Goal: Complete application form: Complete application form

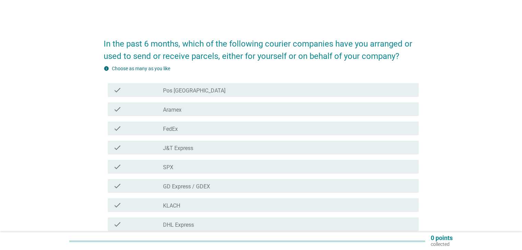
click at [242, 127] on div "check_box_outline_blank FedEx" at bounding box center [288, 128] width 250 height 8
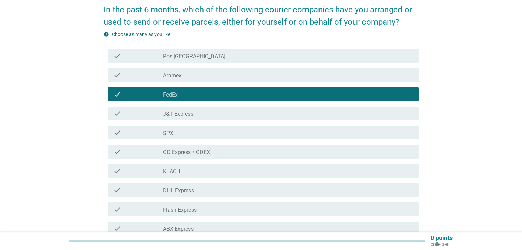
scroll to position [69, 0]
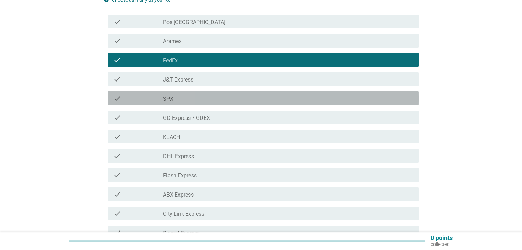
click at [238, 100] on div "check_box_outline_blank SPX" at bounding box center [288, 98] width 250 height 8
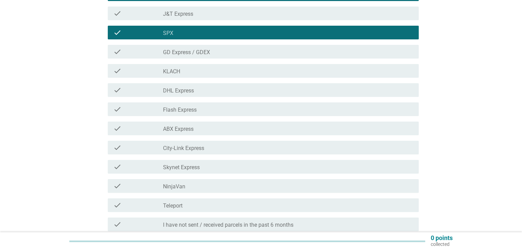
scroll to position [137, 0]
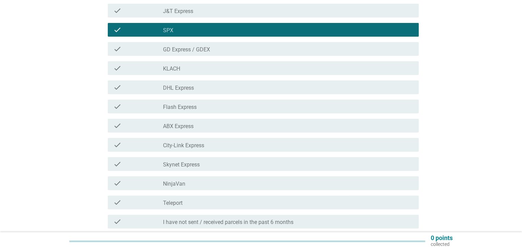
click at [225, 87] on div "check_box_outline_blank DHL Express" at bounding box center [288, 87] width 250 height 8
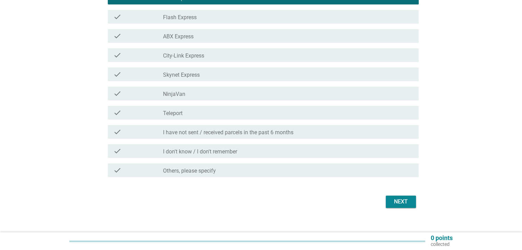
scroll to position [236, 0]
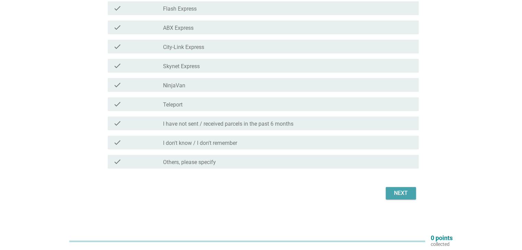
click at [388, 194] on button "Next" at bounding box center [400, 193] width 30 height 12
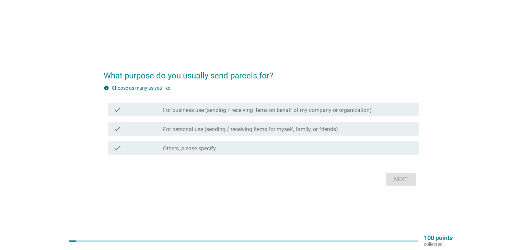
click at [233, 130] on label "For personal use (sending / receiving items for myself, family, or friends)" at bounding box center [250, 129] width 175 height 7
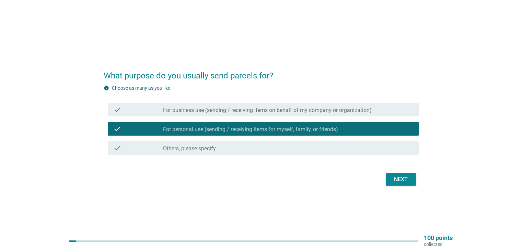
click at [393, 174] on button "Next" at bounding box center [400, 180] width 30 height 12
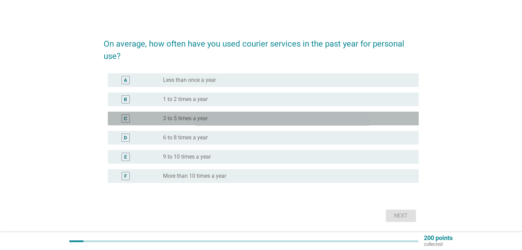
click at [285, 118] on div "radio_button_unchecked 3 to 5 times a year" at bounding box center [285, 118] width 244 height 7
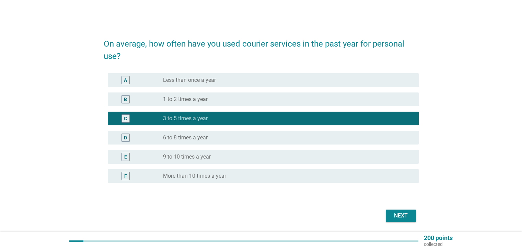
click at [292, 135] on div "radio_button_unchecked 6 to 8 times a year" at bounding box center [285, 137] width 244 height 7
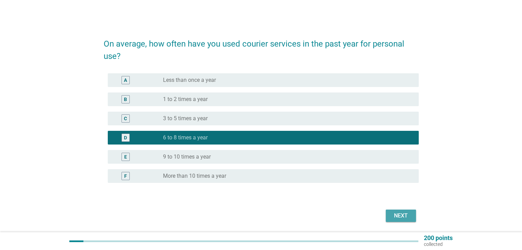
click at [388, 221] on button "Next" at bounding box center [400, 216] width 30 height 12
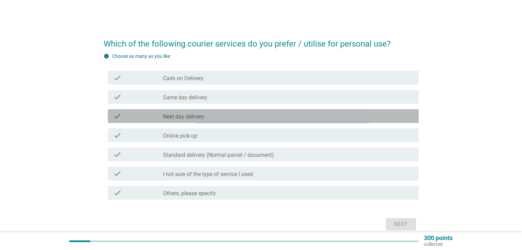
click at [224, 118] on div "check_box_outline_blank Next day delivery" at bounding box center [288, 116] width 250 height 8
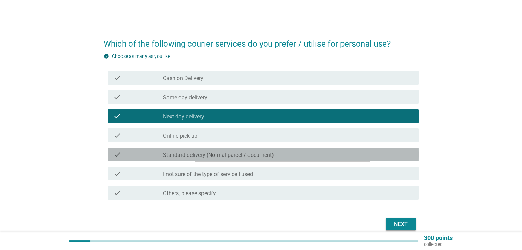
click at [236, 158] on label "Standard delivery (Normal parcel / document)" at bounding box center [218, 155] width 111 height 7
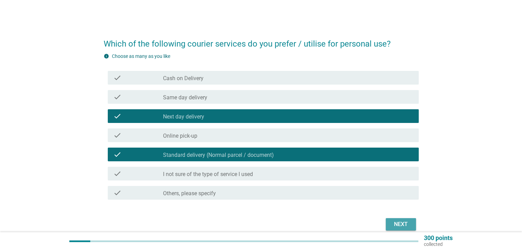
click at [389, 227] on button "Next" at bounding box center [400, 224] width 30 height 12
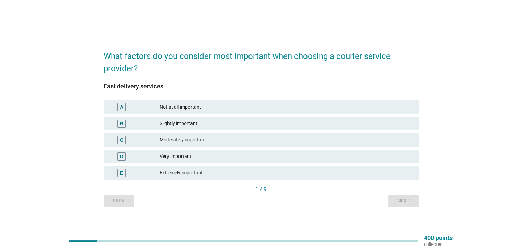
click at [212, 160] on div "Very important" at bounding box center [285, 157] width 253 height 8
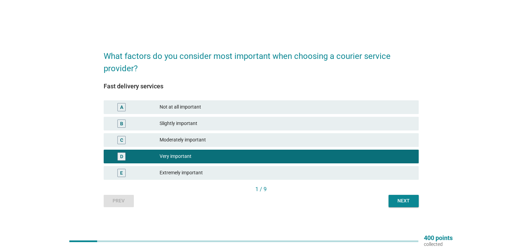
click at [409, 202] on div "Next" at bounding box center [403, 201] width 19 height 7
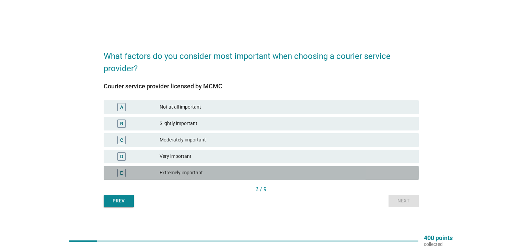
click at [266, 168] on div "E Extremely important" at bounding box center [261, 173] width 315 height 14
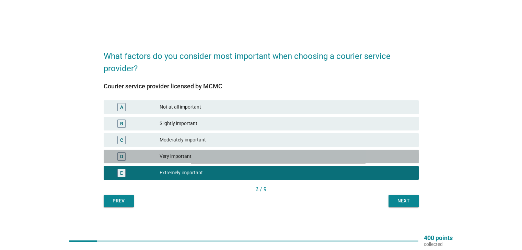
click at [273, 160] on div "Very important" at bounding box center [285, 157] width 253 height 8
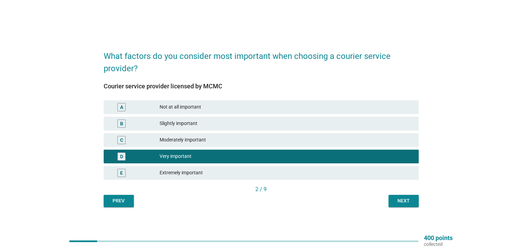
click at [401, 201] on div "Next" at bounding box center [403, 201] width 19 height 7
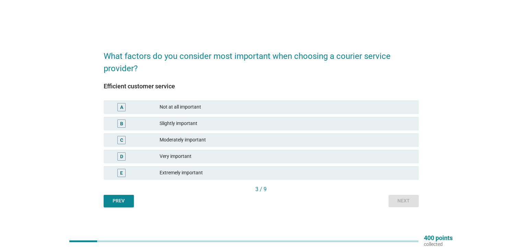
click at [255, 160] on div "Very important" at bounding box center [285, 157] width 253 height 8
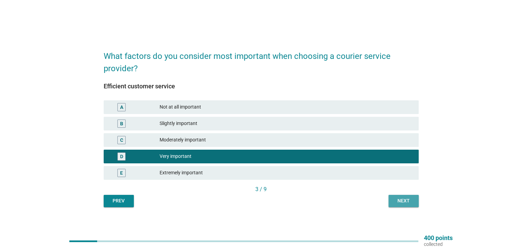
click at [409, 199] on div "Next" at bounding box center [403, 201] width 19 height 7
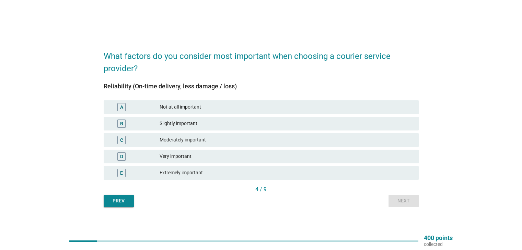
click at [279, 169] on div "Extremely important" at bounding box center [285, 173] width 253 height 8
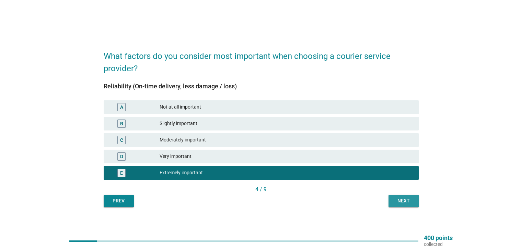
click at [392, 203] on button "Next" at bounding box center [403, 201] width 30 height 12
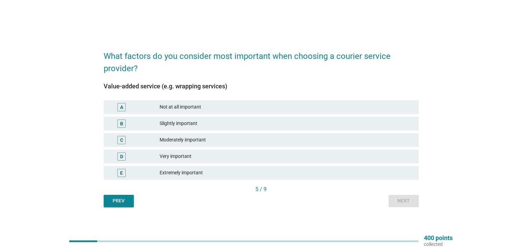
click at [243, 131] on div "B Slightly important" at bounding box center [261, 124] width 318 height 16
click at [258, 136] on div "Moderately important" at bounding box center [285, 140] width 253 height 8
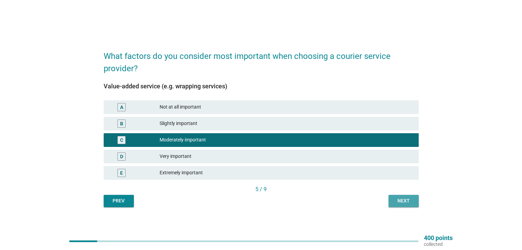
click at [417, 205] on button "Next" at bounding box center [403, 201] width 30 height 12
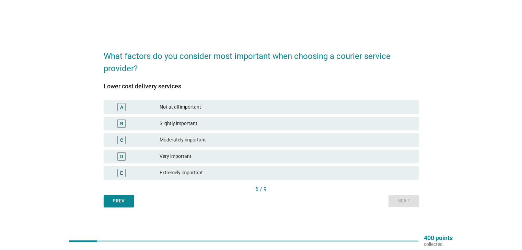
click at [244, 154] on div "Very important" at bounding box center [285, 157] width 253 height 8
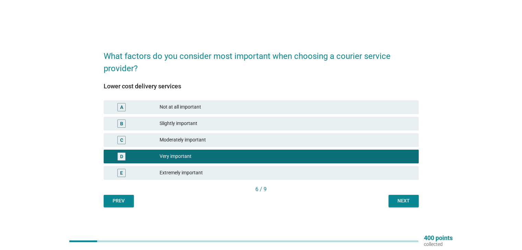
click at [410, 203] on div "Next" at bounding box center [403, 201] width 19 height 7
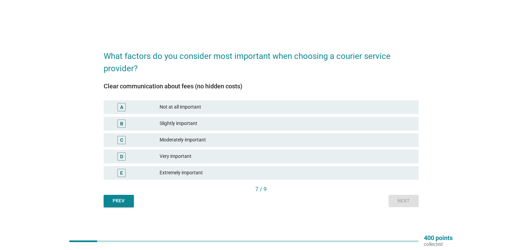
click at [333, 175] on div "Extremely important" at bounding box center [285, 173] width 253 height 8
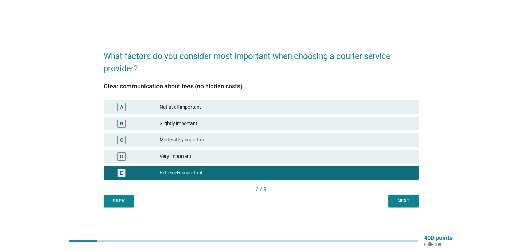
click at [414, 206] on button "Next" at bounding box center [403, 201] width 30 height 12
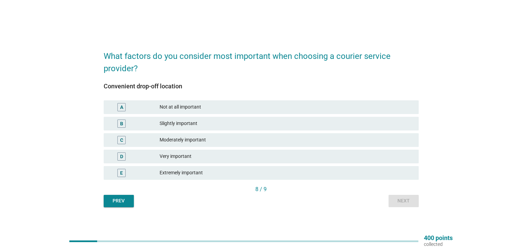
click at [249, 176] on div "Extremely important" at bounding box center [285, 173] width 253 height 8
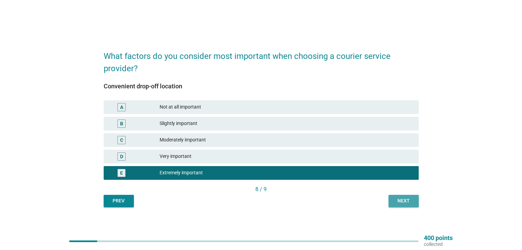
click at [396, 203] on div "Next" at bounding box center [403, 201] width 19 height 7
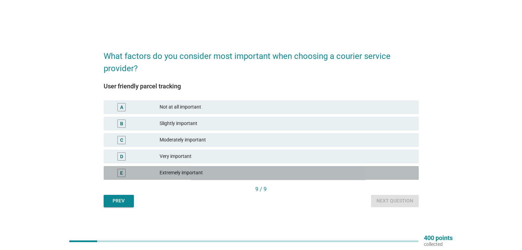
click at [302, 168] on div "E Extremely important" at bounding box center [261, 173] width 315 height 14
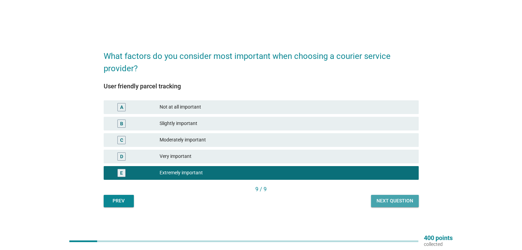
click at [407, 201] on div "Next question" at bounding box center [394, 201] width 37 height 7
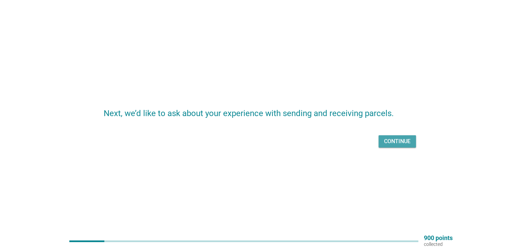
click at [401, 144] on div "Continue" at bounding box center [397, 142] width 26 height 8
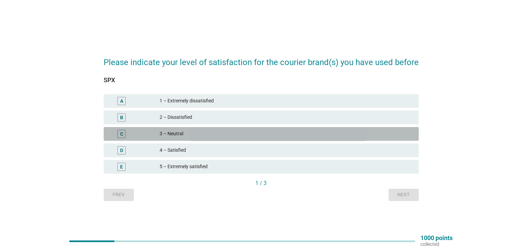
click at [296, 135] on div "3 – Neutral" at bounding box center [285, 134] width 253 height 8
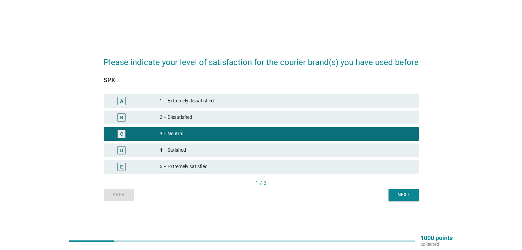
click at [406, 191] on button "Next" at bounding box center [403, 195] width 30 height 12
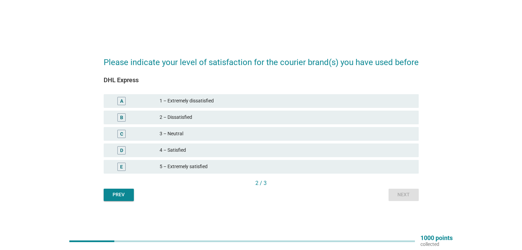
click at [327, 147] on div "4 – Satisfied" at bounding box center [285, 150] width 253 height 8
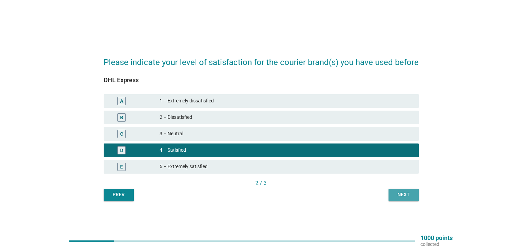
click at [403, 190] on button "Next" at bounding box center [403, 195] width 30 height 12
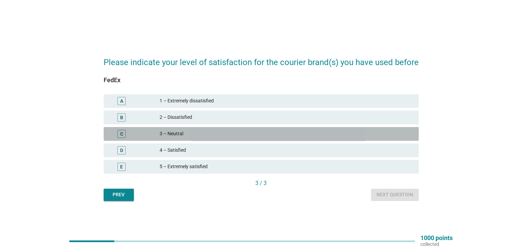
click at [324, 140] on div "C 3 – Neutral" at bounding box center [261, 134] width 315 height 14
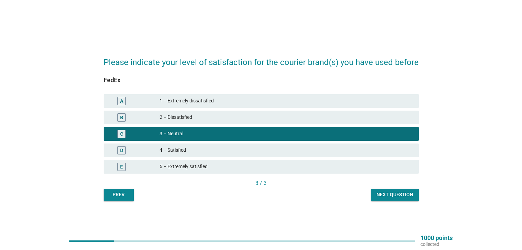
click at [333, 152] on div "4 – Satisfied" at bounding box center [285, 150] width 253 height 8
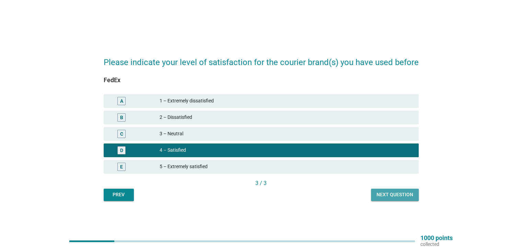
click at [392, 200] on button "Next question" at bounding box center [395, 195] width 48 height 12
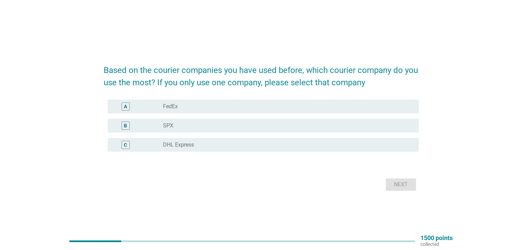
click at [332, 126] on div "radio_button_unchecked SPX" at bounding box center [285, 125] width 244 height 7
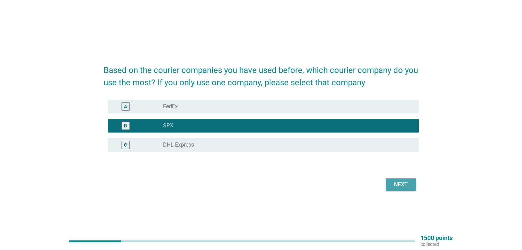
click at [388, 180] on button "Next" at bounding box center [400, 185] width 30 height 12
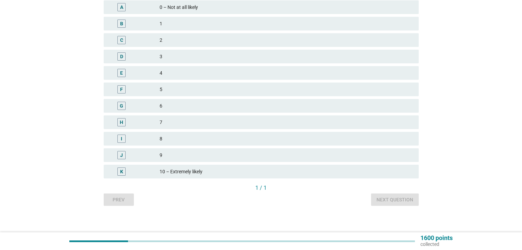
scroll to position [80, 0]
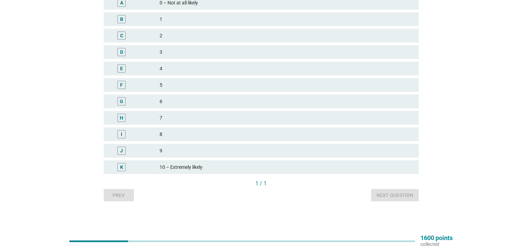
click at [300, 94] on div "G 6" at bounding box center [261, 101] width 318 height 16
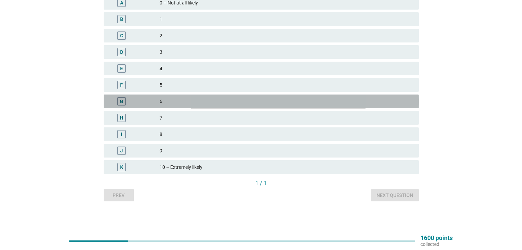
click at [300, 98] on div "6" at bounding box center [285, 101] width 253 height 8
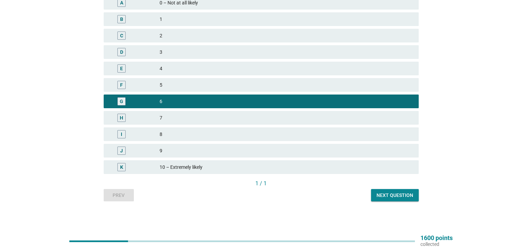
click at [390, 196] on div "Next question" at bounding box center [394, 195] width 37 height 7
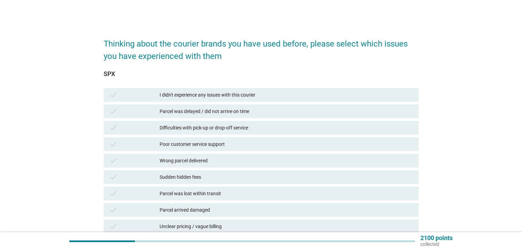
scroll to position [34, 0]
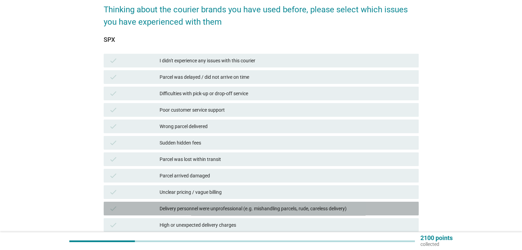
click at [267, 211] on div "Delivery personnel were unprofessional (e.g. mishandling parcels, rude, careles…" at bounding box center [285, 209] width 253 height 8
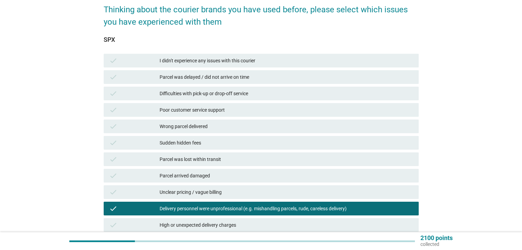
click at [284, 74] on div "Parcel was delayed / did not arrive on time" at bounding box center [285, 77] width 253 height 8
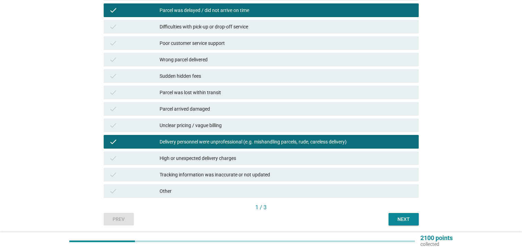
scroll to position [103, 0]
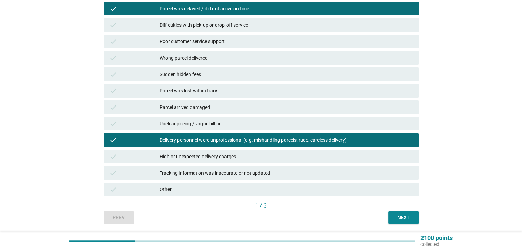
click at [290, 70] on div "check Sudden hidden fees" at bounding box center [261, 75] width 315 height 14
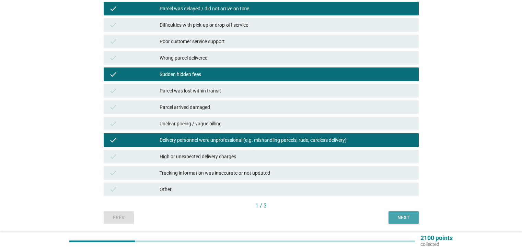
click at [416, 222] on button "Next" at bounding box center [403, 218] width 30 height 12
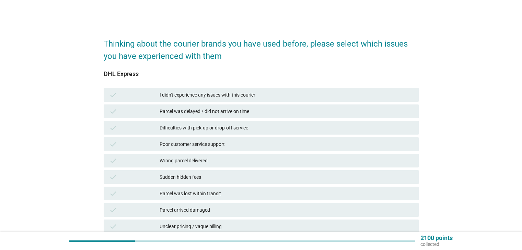
click at [281, 109] on div "Parcel was delayed / did not arrive on time" at bounding box center [285, 111] width 253 height 8
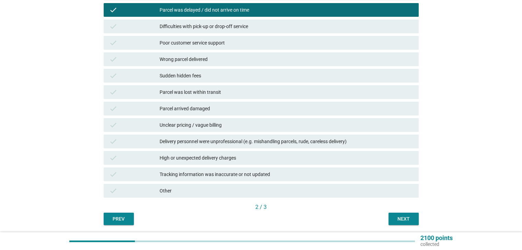
scroll to position [125, 0]
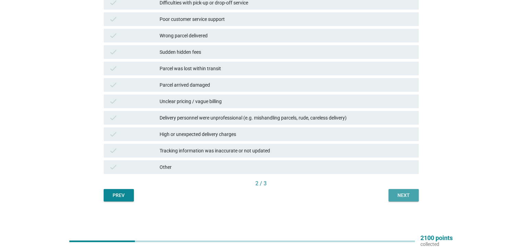
click at [409, 198] on div "Next" at bounding box center [403, 195] width 19 height 7
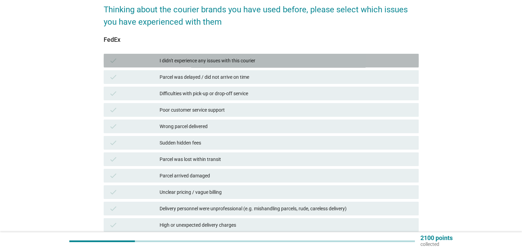
click at [229, 58] on div "I didn't experience any issues with this courier" at bounding box center [285, 61] width 253 height 8
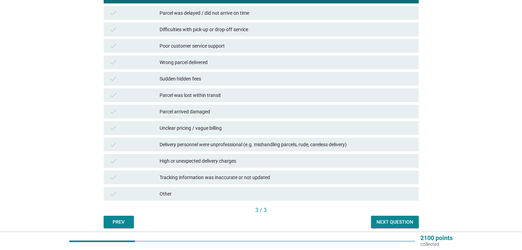
scroll to position [125, 0]
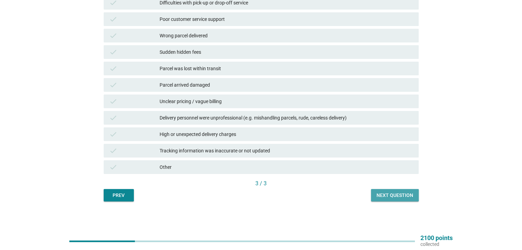
click at [374, 190] on button "Next question" at bounding box center [395, 195] width 48 height 12
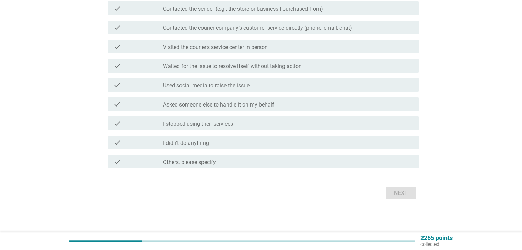
scroll to position [0, 0]
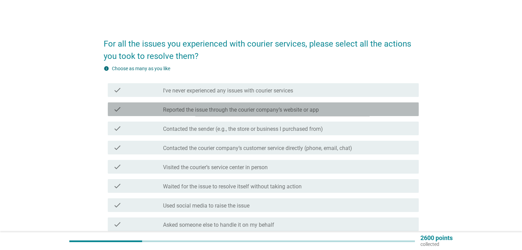
click at [274, 112] on label "Reported the issue through the courier company’s website or app" at bounding box center [241, 110] width 156 height 7
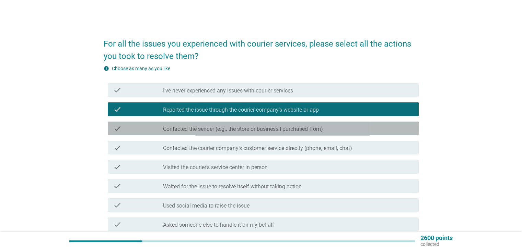
click at [277, 131] on label "Contacted the sender (e.g., the store or business I purchased from)" at bounding box center [243, 129] width 160 height 7
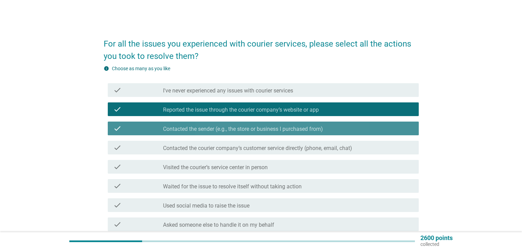
click at [277, 131] on label "Contacted the sender (e.g., the store or business I purchased from)" at bounding box center [243, 129] width 160 height 7
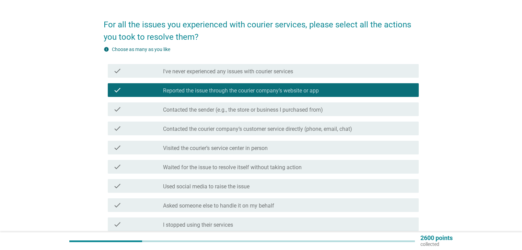
scroll to position [69, 0]
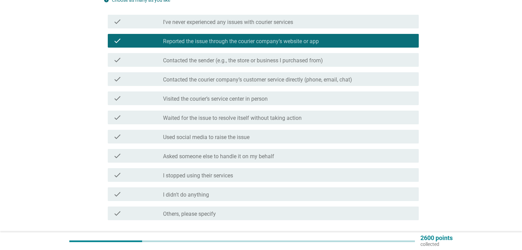
click at [291, 83] on label "Contacted the courier company’s customer service directly (phone, email, chat)" at bounding box center [257, 79] width 189 height 7
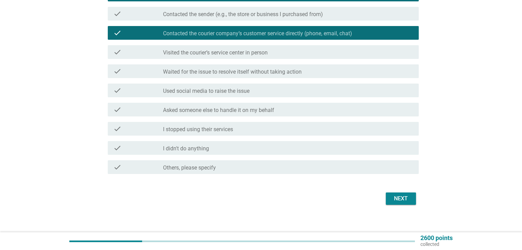
scroll to position [120, 0]
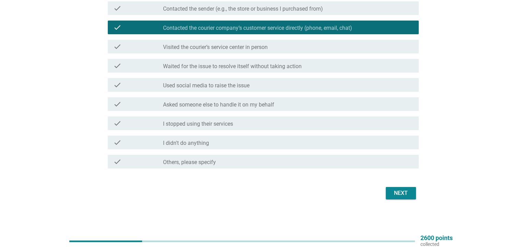
click at [378, 194] on div "Next" at bounding box center [261, 193] width 315 height 16
click at [395, 196] on div "Next" at bounding box center [400, 193] width 19 height 8
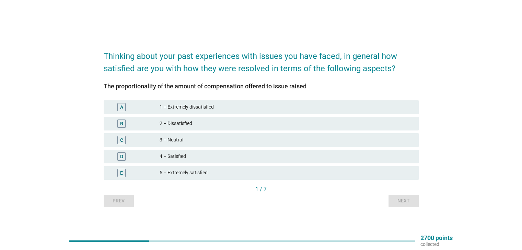
click at [262, 147] on div "C 3 – Neutral" at bounding box center [261, 140] width 318 height 16
click at [263, 141] on div "3 – Neutral" at bounding box center [285, 140] width 253 height 8
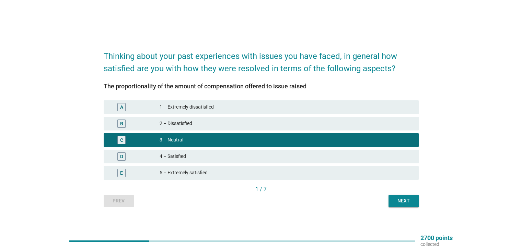
click at [387, 198] on div "Prev Next" at bounding box center [261, 201] width 315 height 12
click at [390, 201] on button "Next" at bounding box center [403, 201] width 30 height 12
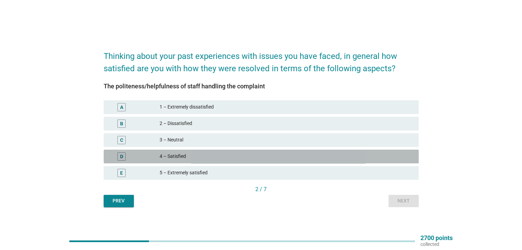
click at [314, 162] on div "D 4 – Satisfied" at bounding box center [261, 157] width 315 height 14
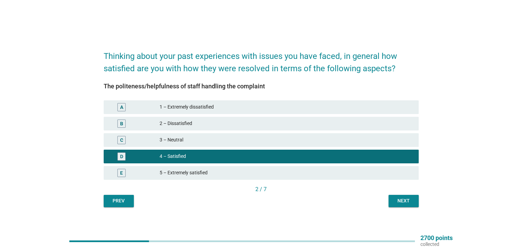
click at [390, 200] on button "Next" at bounding box center [403, 201] width 30 height 12
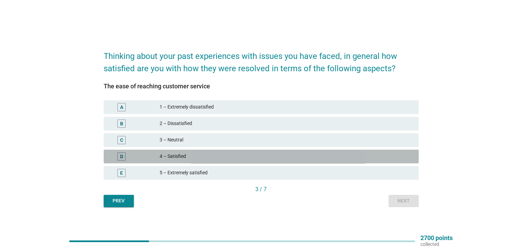
click at [293, 154] on div "4 – Satisfied" at bounding box center [285, 157] width 253 height 8
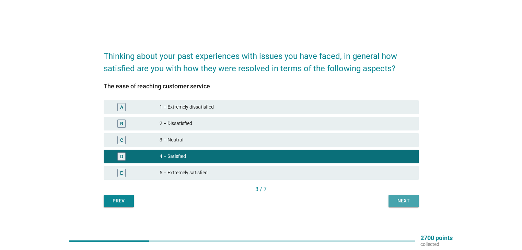
click at [400, 203] on div "Next" at bounding box center [403, 201] width 19 height 7
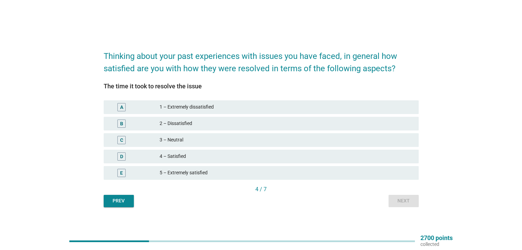
click at [269, 120] on div "2 – Dissatisfied" at bounding box center [285, 124] width 253 height 8
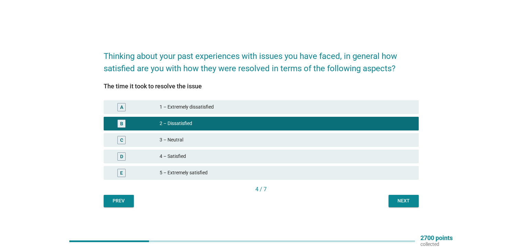
click at [412, 207] on div "Thinking about your past experiences with issues you have faced, in general how…" at bounding box center [261, 125] width 326 height 175
click at [407, 199] on div "Next" at bounding box center [403, 201] width 19 height 7
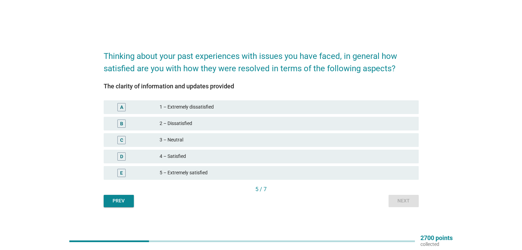
click at [293, 132] on div "C 3 – Neutral" at bounding box center [261, 140] width 318 height 16
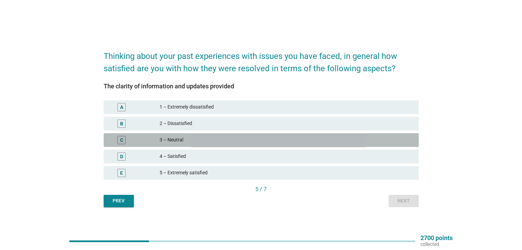
click at [311, 142] on div "3 – Neutral" at bounding box center [285, 140] width 253 height 8
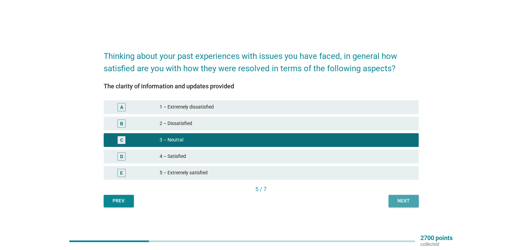
click at [390, 206] on button "Next" at bounding box center [403, 201] width 30 height 12
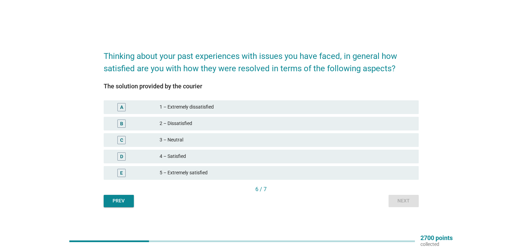
click at [273, 144] on div "C 3 – Neutral" at bounding box center [261, 140] width 315 height 14
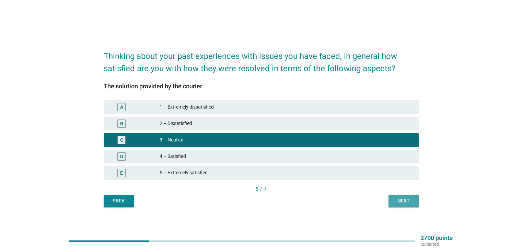
click at [398, 201] on div "Next" at bounding box center [403, 201] width 19 height 7
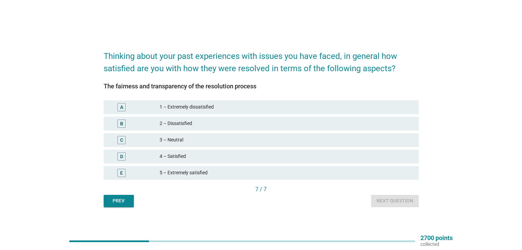
click at [314, 157] on div "4 – Satisfied" at bounding box center [285, 157] width 253 height 8
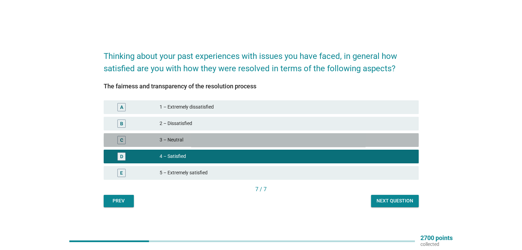
click at [314, 140] on div "3 – Neutral" at bounding box center [285, 140] width 253 height 8
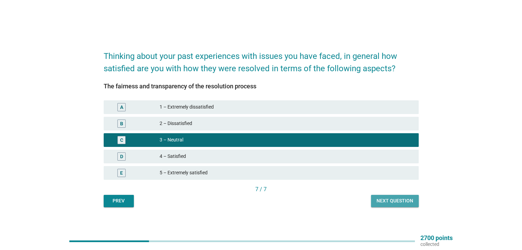
click at [395, 199] on div "Next question" at bounding box center [394, 201] width 37 height 7
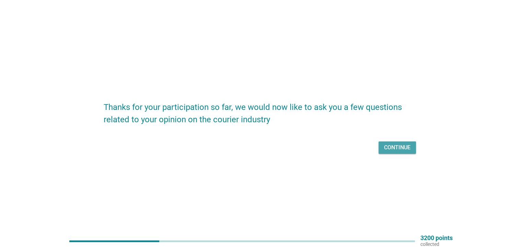
click at [404, 153] on button "Continue" at bounding box center [396, 148] width 37 height 12
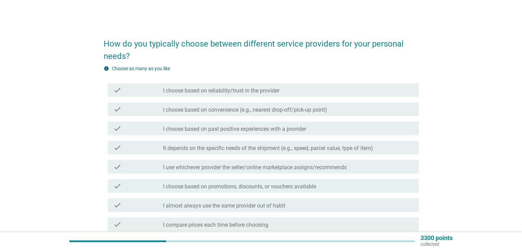
click at [355, 107] on div "check_box_outline_blank I choose based on convenience (e.g., nearest drop-off/p…" at bounding box center [288, 109] width 250 height 8
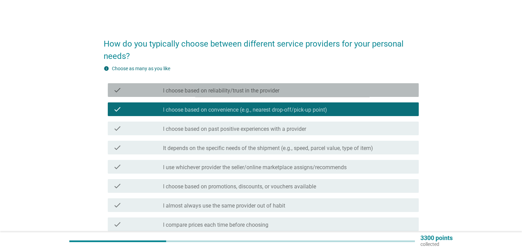
click at [354, 92] on div "check_box_outline_blank I choose based on reliability/trust in the provider" at bounding box center [288, 90] width 250 height 8
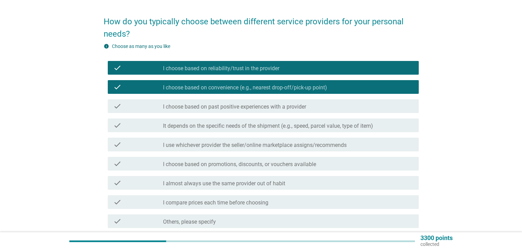
scroll to position [34, 0]
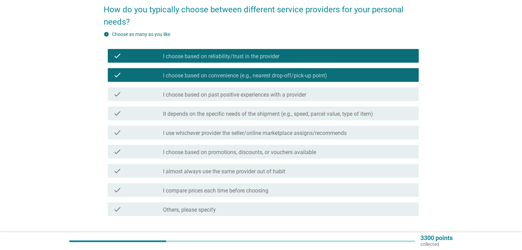
click at [346, 111] on label "It depends on the specific needs of the shipment (e.g., speed, parcel value, ty…" at bounding box center [268, 114] width 210 height 7
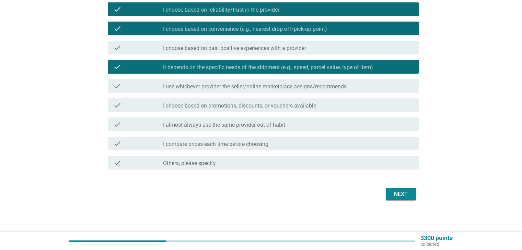
scroll to position [82, 0]
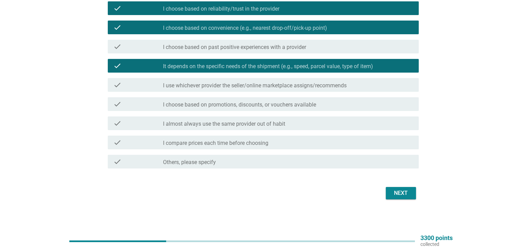
click at [349, 100] on div "check_box_outline_blank I choose based on promotions, discounts, or vouchers av…" at bounding box center [288, 104] width 250 height 8
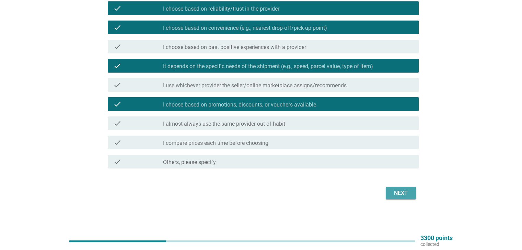
click at [403, 189] on button "Next" at bounding box center [400, 193] width 30 height 12
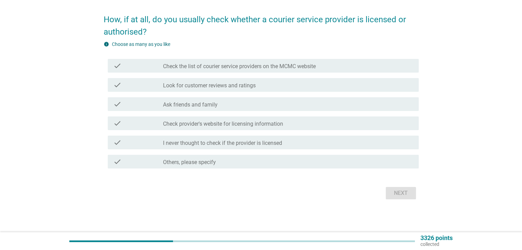
scroll to position [0, 0]
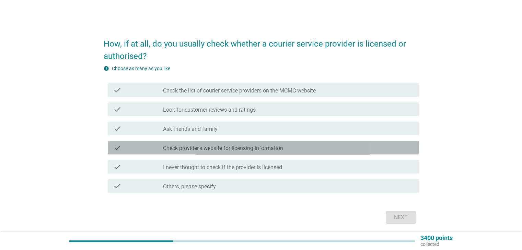
click at [301, 143] on div "check check_box_outline_blank Check provider's website for licensing information" at bounding box center [263, 148] width 311 height 14
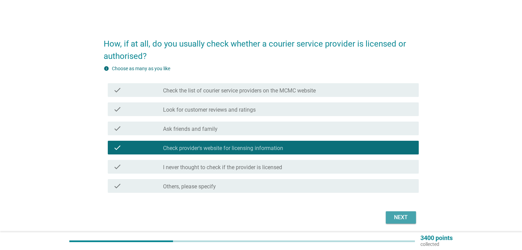
click at [403, 216] on div "Next" at bounding box center [400, 218] width 19 height 8
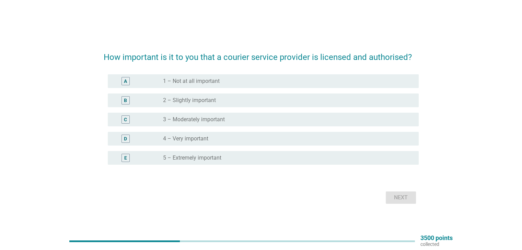
drag, startPoint x: 342, startPoint y: 130, endPoint x: 339, endPoint y: 127, distance: 4.2
click at [342, 130] on div "D radio_button_unchecked 4 – Very important" at bounding box center [261, 138] width 315 height 19
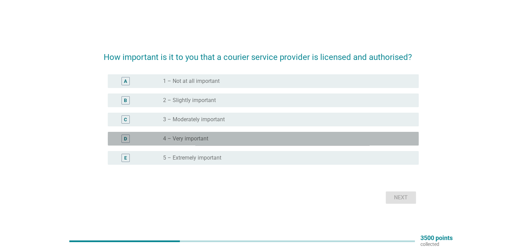
click at [336, 133] on div "D radio_button_unchecked 4 – Very important" at bounding box center [263, 139] width 311 height 14
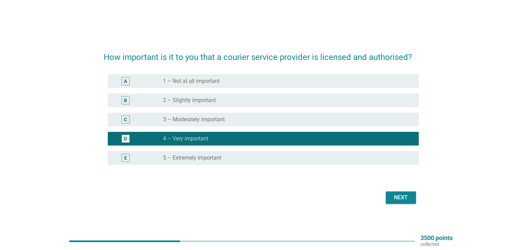
click at [398, 198] on div "Next" at bounding box center [400, 198] width 19 height 8
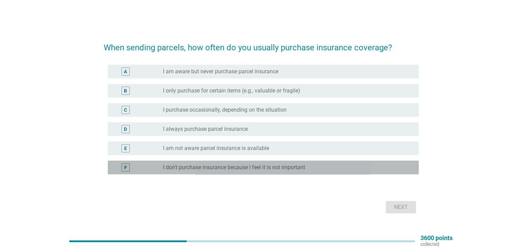
click at [332, 166] on div "radio_button_unchecked I don't purchase insurance because I feel it is not impo…" at bounding box center [285, 167] width 244 height 7
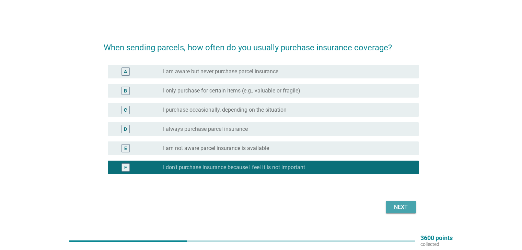
click at [395, 209] on div "Next" at bounding box center [400, 207] width 19 height 8
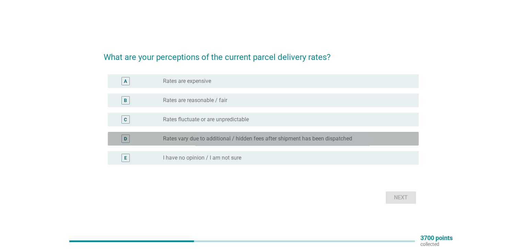
click at [241, 142] on label "Rates vary due to additional / hidden fees after shipment has been dispatched" at bounding box center [257, 138] width 189 height 7
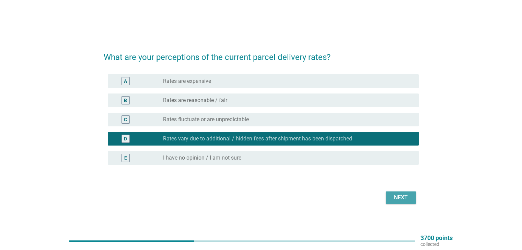
click at [399, 200] on div "Next" at bounding box center [400, 198] width 19 height 8
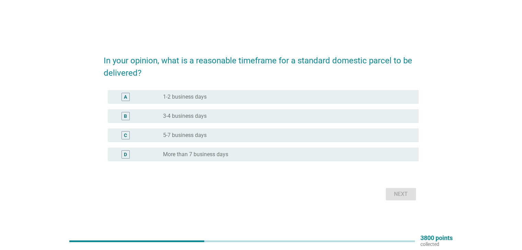
click at [306, 105] on div "A radio_button_unchecked 1-2 business days" at bounding box center [261, 96] width 315 height 19
click at [301, 98] on div "radio_button_unchecked 1-2 business days" at bounding box center [285, 97] width 244 height 7
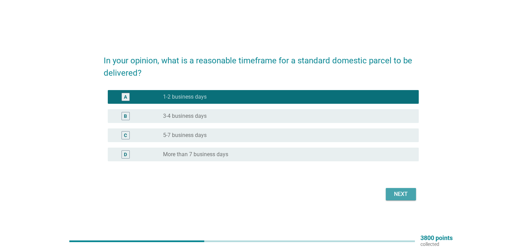
click at [396, 193] on div "Next" at bounding box center [400, 194] width 19 height 8
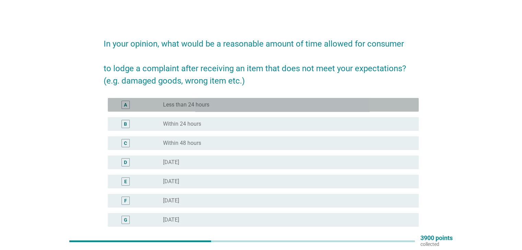
click at [306, 111] on div "A radio_button_unchecked Less than 24 hours" at bounding box center [263, 105] width 311 height 14
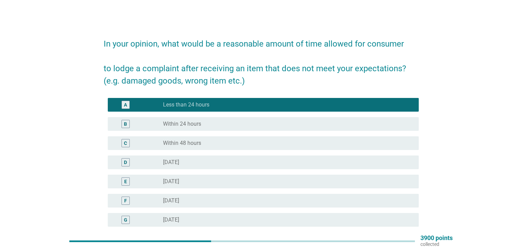
click at [313, 120] on div "radio_button_unchecked Within 24 hours" at bounding box center [288, 124] width 250 height 8
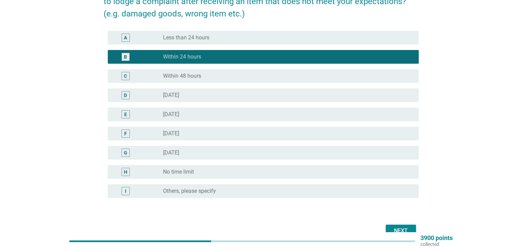
scroll to position [69, 0]
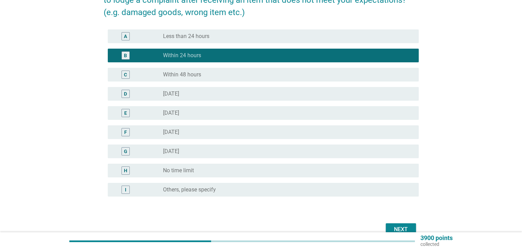
click at [408, 225] on button "Next" at bounding box center [400, 230] width 30 height 12
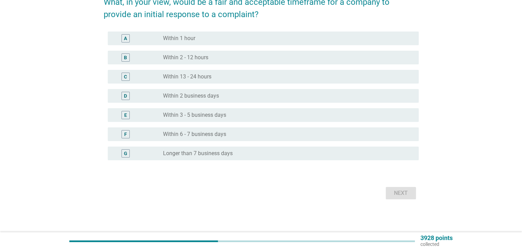
scroll to position [0, 0]
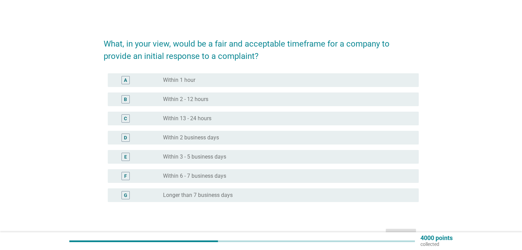
click at [282, 83] on div "radio_button_unchecked Within 1 hour" at bounding box center [285, 80] width 244 height 7
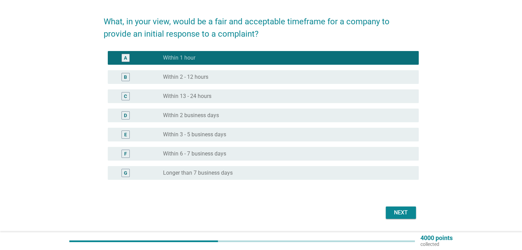
scroll to position [34, 0]
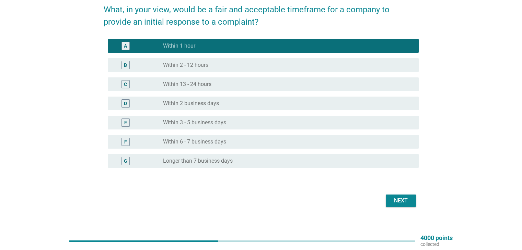
click at [398, 201] on div "Next" at bounding box center [400, 201] width 19 height 8
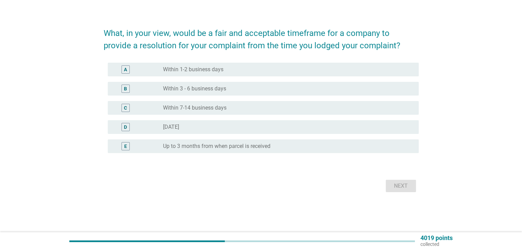
scroll to position [0, 0]
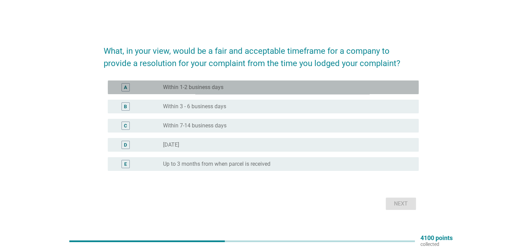
click at [306, 90] on div "radio_button_unchecked Within 1-2 business days" at bounding box center [285, 87] width 244 height 7
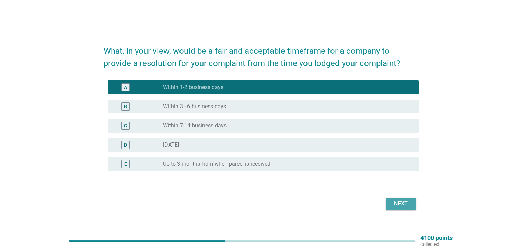
click at [397, 201] on div "Next" at bounding box center [400, 204] width 19 height 8
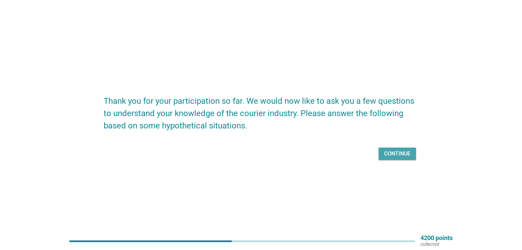
click at [387, 154] on div "Continue" at bounding box center [397, 154] width 26 height 8
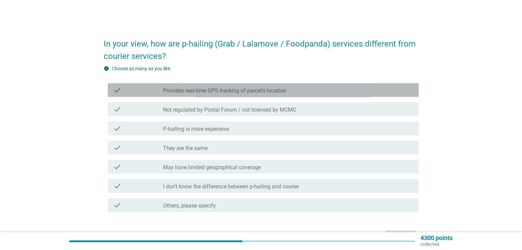
click at [287, 96] on div "check check_box_outline_blank Provides real-time GPS tracking of parcel’s locat…" at bounding box center [263, 90] width 311 height 14
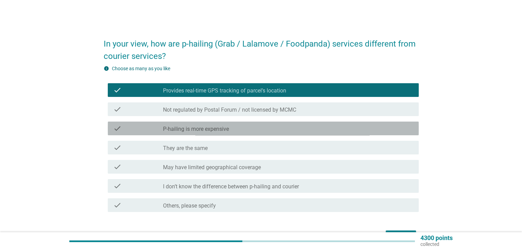
click at [296, 131] on div "check_box_outline_blank P-hailing is more expensive" at bounding box center [288, 128] width 250 height 8
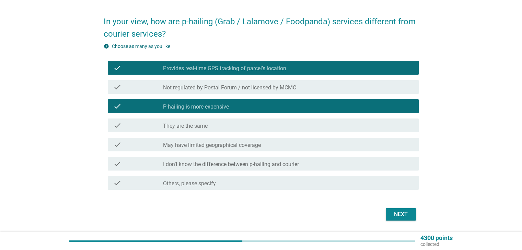
scroll to position [34, 0]
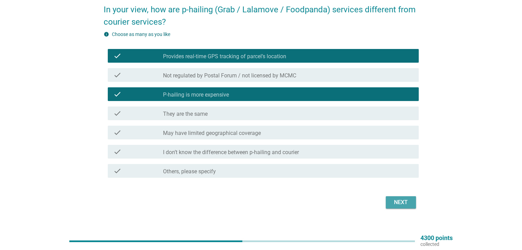
click at [406, 201] on div "Next" at bounding box center [400, 203] width 19 height 8
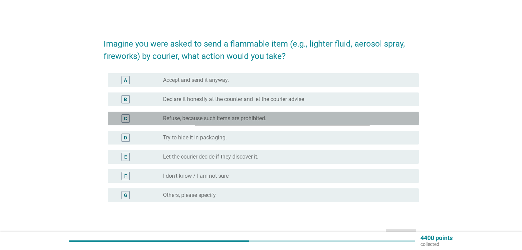
click at [301, 117] on div "radio_button_unchecked Refuse, because such items are prohibited." at bounding box center [285, 118] width 244 height 7
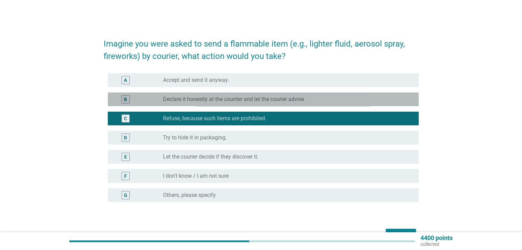
click at [295, 103] on div "radio_button_unchecked Declare it honestly at the counter and let the courier a…" at bounding box center [288, 99] width 250 height 8
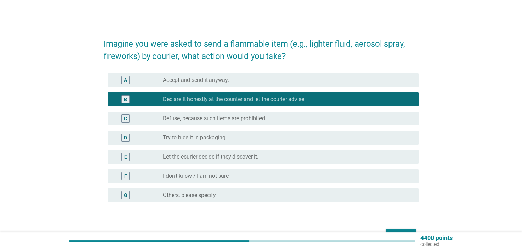
scroll to position [34, 0]
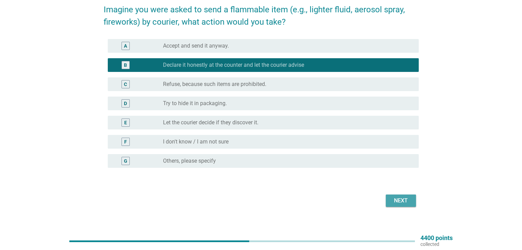
click at [396, 198] on div "Next" at bounding box center [400, 201] width 19 height 8
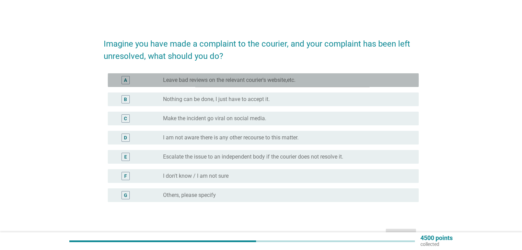
click at [271, 85] on div "A radio_button_unchecked Leave bad reviews on the relevant courier's website,et…" at bounding box center [263, 80] width 311 height 14
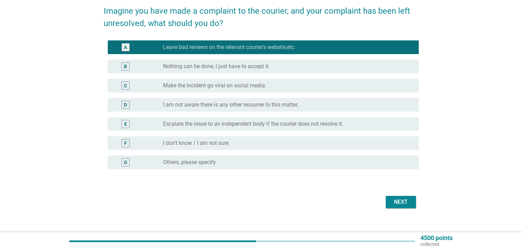
scroll to position [34, 0]
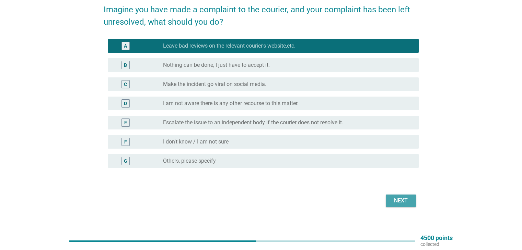
click at [396, 204] on div "Next" at bounding box center [400, 201] width 19 height 8
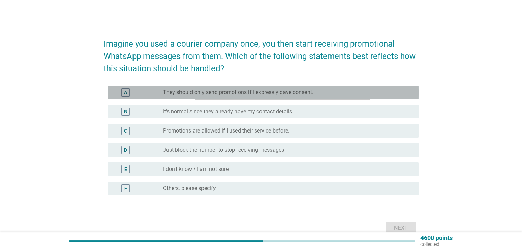
click at [322, 99] on div "A radio_button_unchecked They should only send promotions if I expressly gave c…" at bounding box center [263, 93] width 311 height 14
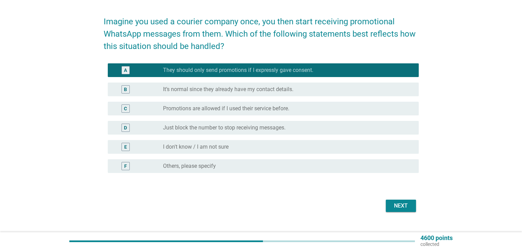
scroll to position [34, 0]
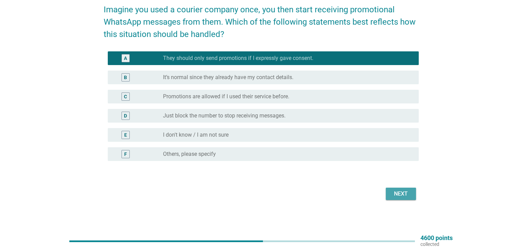
click at [404, 191] on div "Next" at bounding box center [400, 194] width 19 height 8
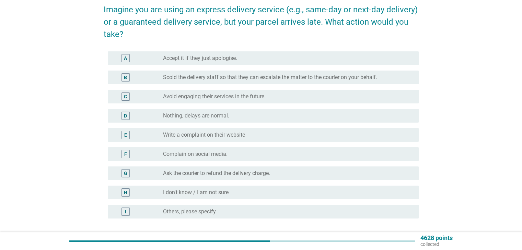
scroll to position [0, 0]
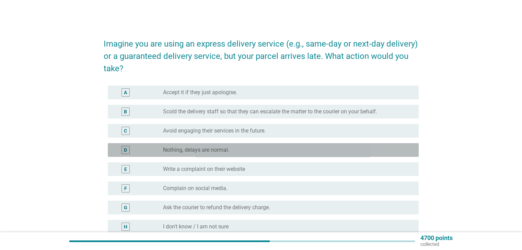
click at [310, 145] on div "D radio_button_unchecked Nothing, delays are normal." at bounding box center [263, 150] width 311 height 14
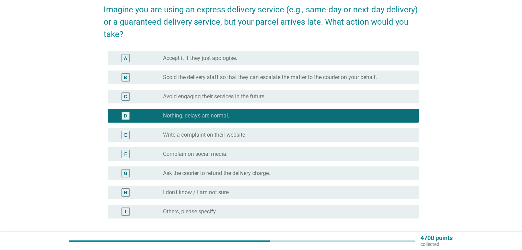
scroll to position [69, 0]
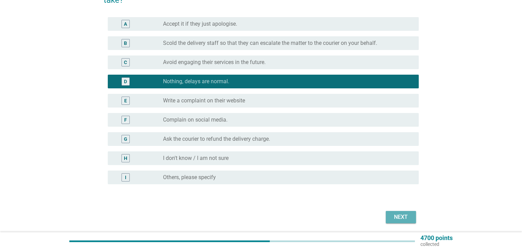
click at [403, 220] on div "Next" at bounding box center [400, 217] width 19 height 8
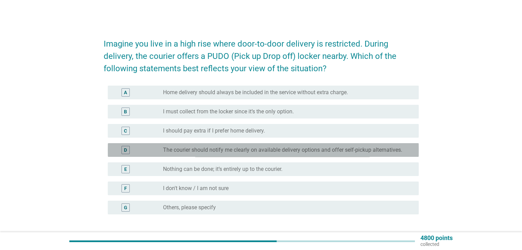
click at [326, 146] on div "radio_button_unchecked The courier should notify me clearly on available delive…" at bounding box center [288, 150] width 250 height 8
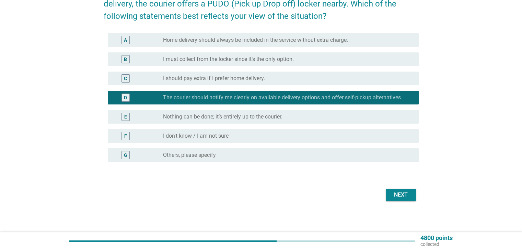
scroll to position [54, 0]
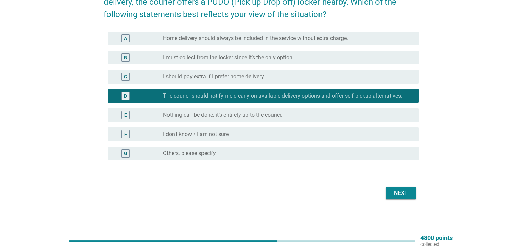
click at [416, 198] on div "Next" at bounding box center [261, 193] width 315 height 16
click at [410, 195] on button "Next" at bounding box center [400, 193] width 30 height 12
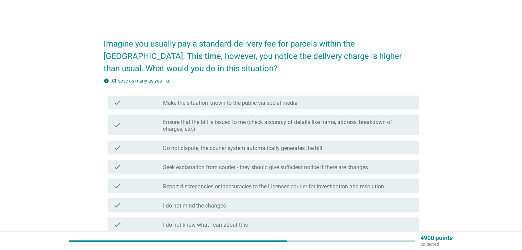
scroll to position [34, 0]
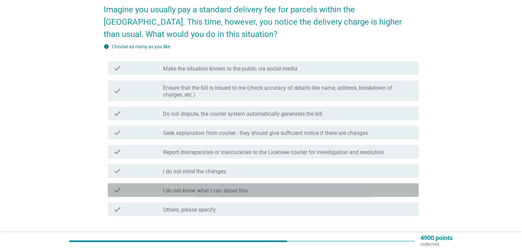
click at [281, 189] on div "check_box_outline_blank I do not know what I can about this" at bounding box center [288, 190] width 250 height 8
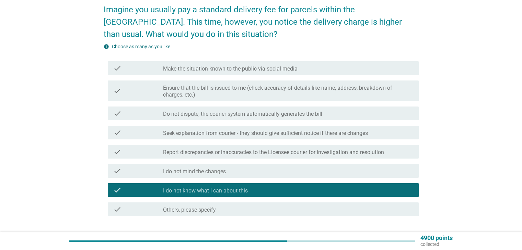
scroll to position [69, 0]
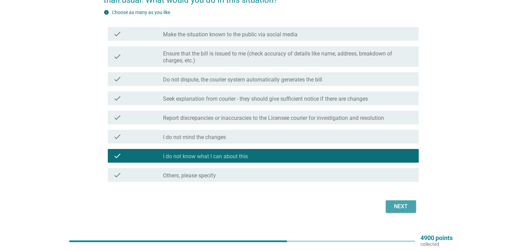
click at [406, 203] on div "Next" at bounding box center [400, 207] width 19 height 8
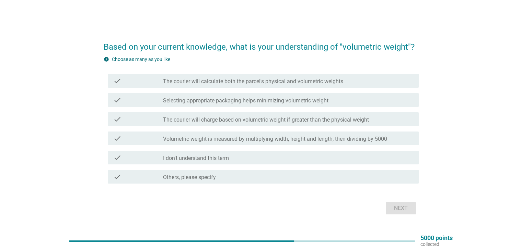
click at [289, 136] on label "Volumetric weight is measured by multiplying width, height and length, then div…" at bounding box center [275, 139] width 224 height 7
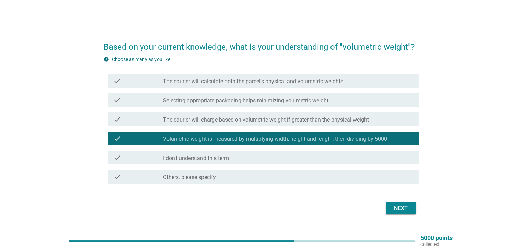
click at [391, 205] on div "Next" at bounding box center [400, 208] width 19 height 8
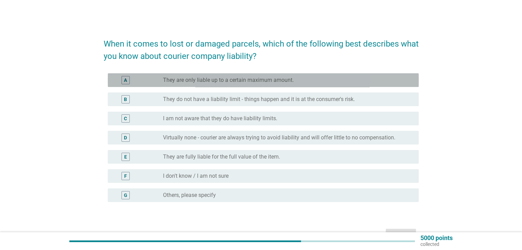
click at [205, 79] on label "They are only liable up to a certain maximum amount." at bounding box center [228, 80] width 131 height 7
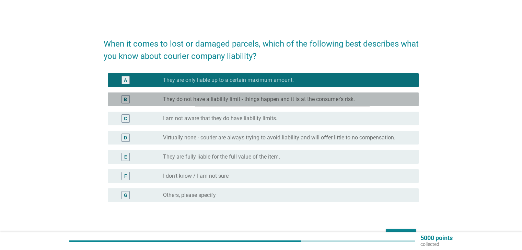
click at [317, 104] on div "B radio_button_unchecked They do not have a liability limit - things happen and…" at bounding box center [263, 100] width 311 height 14
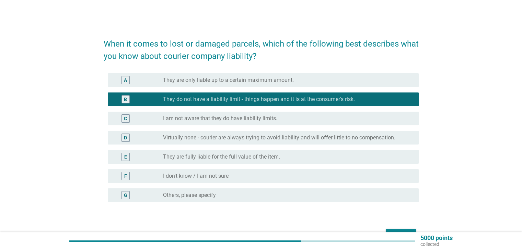
click at [408, 230] on button "Next" at bounding box center [400, 235] width 30 height 12
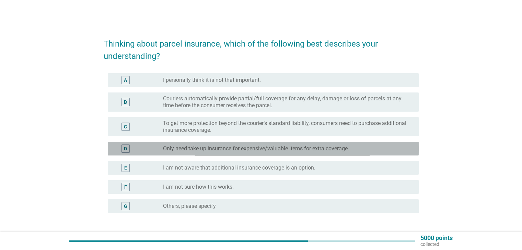
click at [260, 143] on div "D radio_button_unchecked Only need take up insurance for expensive/valuable ite…" at bounding box center [263, 149] width 311 height 14
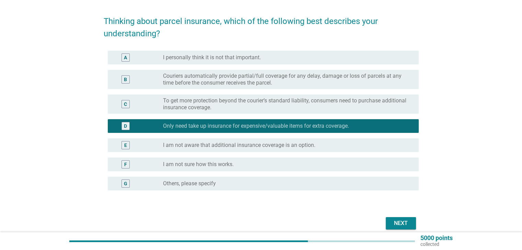
scroll to position [34, 0]
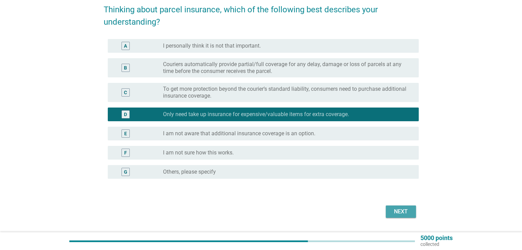
click at [394, 214] on div "Next" at bounding box center [400, 212] width 19 height 8
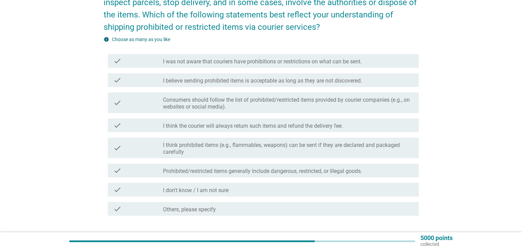
scroll to position [69, 0]
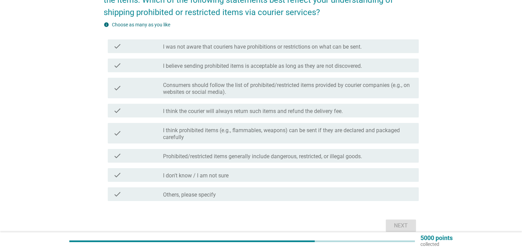
click at [254, 87] on label "Consumers should follow the list of prohibited/restricted items provided by cou…" at bounding box center [288, 89] width 250 height 14
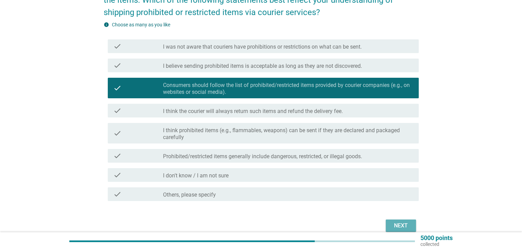
click at [391, 222] on button "Next" at bounding box center [400, 226] width 30 height 12
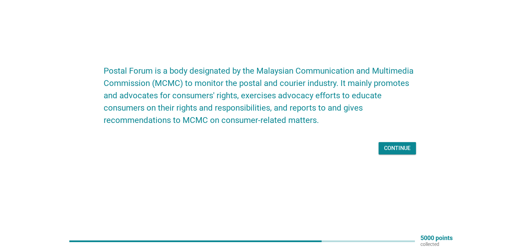
scroll to position [0, 0]
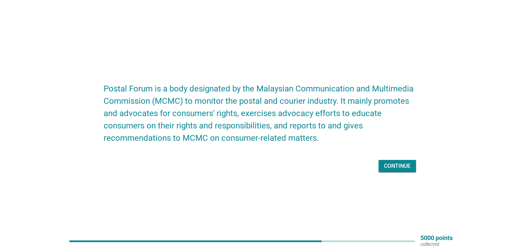
click at [409, 164] on div "Continue" at bounding box center [397, 166] width 26 height 8
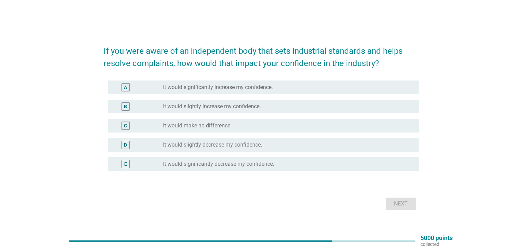
click at [278, 85] on div "radio_button_unchecked It would significantly increase my confidence." at bounding box center [285, 87] width 244 height 7
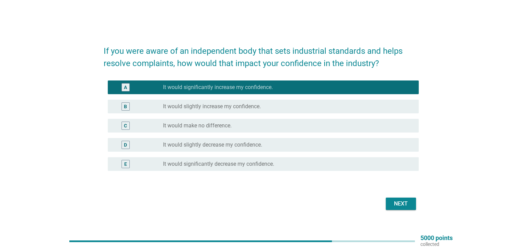
click at [399, 207] on div "Next" at bounding box center [400, 204] width 19 height 8
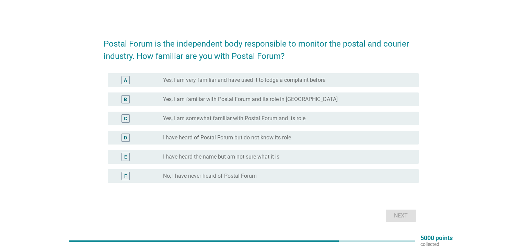
click at [219, 103] on div "radio_button_unchecked Yes, I am familiar with Postal Forum and its role in [GE…" at bounding box center [288, 99] width 250 height 8
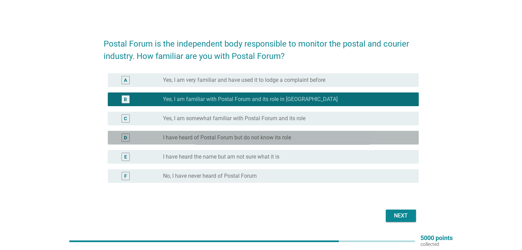
click at [248, 135] on label "I have heard of Postal Forum but do not know its role" at bounding box center [227, 137] width 128 height 7
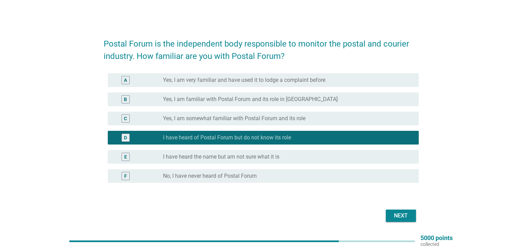
click at [413, 217] on button "Next" at bounding box center [400, 216] width 30 height 12
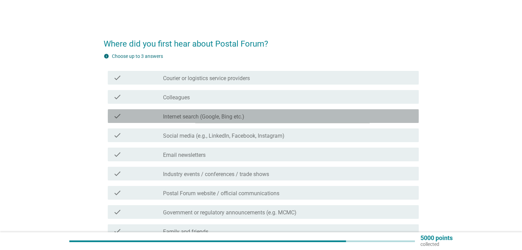
click at [224, 111] on div "check check_box_outline_blank Internet search (Google, Bing etc.)" at bounding box center [263, 116] width 311 height 14
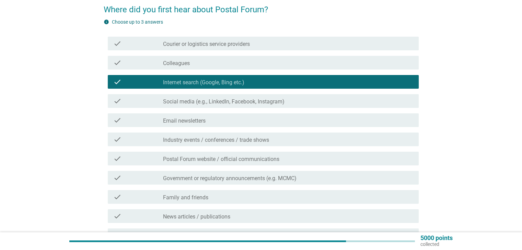
click at [227, 102] on label "Social media (e.g., LinkedIn, Facebook, Instagram)" at bounding box center [223, 101] width 121 height 7
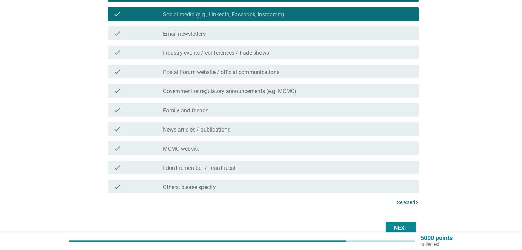
scroll to position [137, 0]
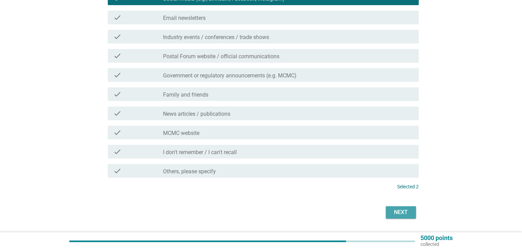
click at [395, 212] on div "Next" at bounding box center [400, 213] width 19 height 8
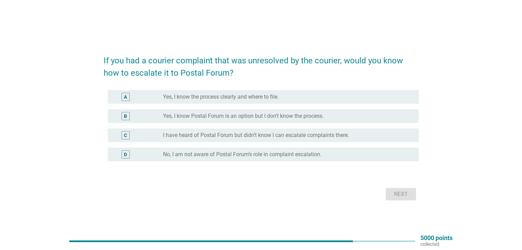
click at [244, 109] on div "B radio_button_unchecked Yes, I know Postal Forum is an option but I don’t know…" at bounding box center [263, 116] width 311 height 14
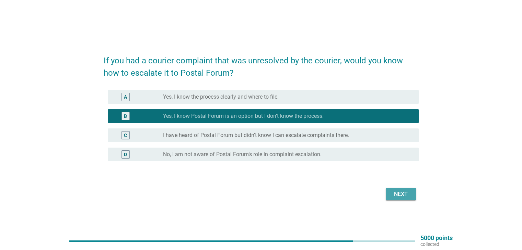
click at [389, 190] on button "Next" at bounding box center [400, 194] width 30 height 12
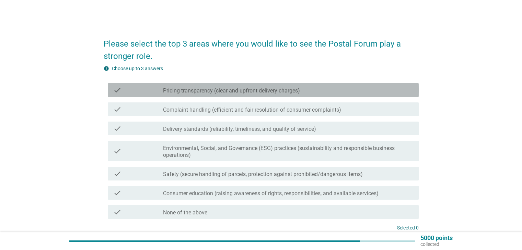
click at [251, 91] on label "Pricing transparency (clear and upfront delivery charges)" at bounding box center [231, 90] width 137 height 7
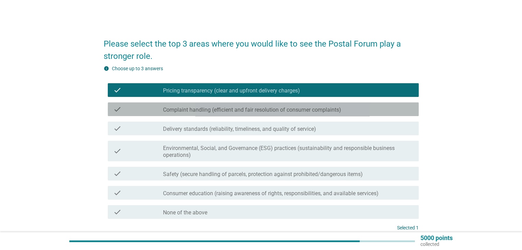
click at [257, 112] on label "Complaint handling (efficient and fair resolution of consumer complaints)" at bounding box center [252, 110] width 178 height 7
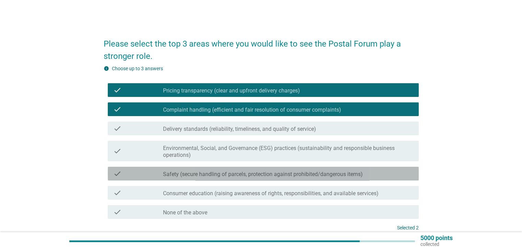
click at [272, 171] on label "Safety (secure handling of parcels, protection against prohibited/dangerous ite…" at bounding box center [263, 174] width 200 height 7
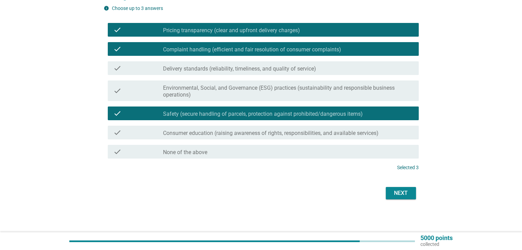
scroll to position [60, 0]
click at [398, 195] on div "Next" at bounding box center [400, 193] width 19 height 8
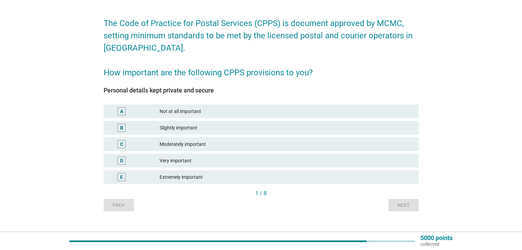
scroll to position [31, 0]
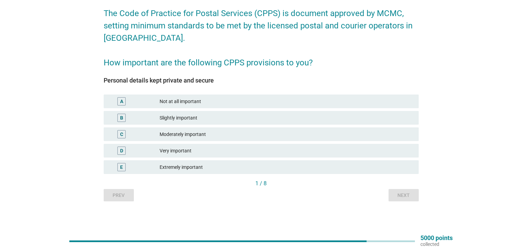
click at [207, 132] on div "Moderately important" at bounding box center [285, 134] width 253 height 8
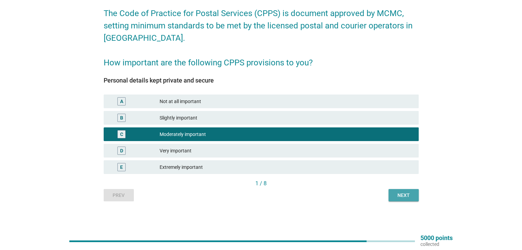
click at [396, 194] on div "Next" at bounding box center [403, 195] width 19 height 7
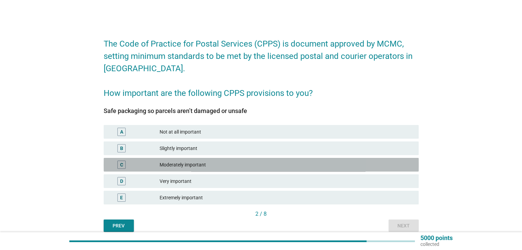
click at [203, 161] on div "Moderately important" at bounding box center [285, 165] width 253 height 8
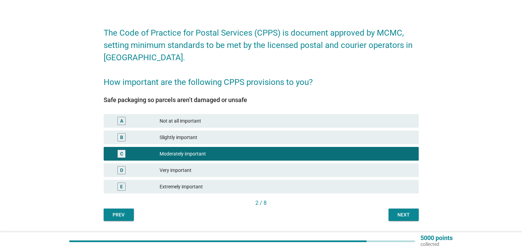
scroll to position [31, 0]
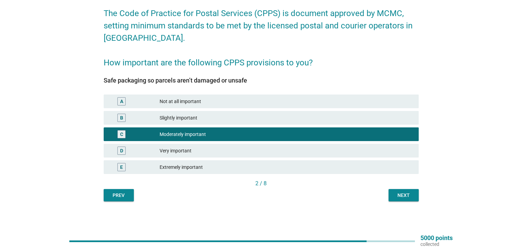
click at [406, 196] on div "Next" at bounding box center [403, 195] width 19 height 7
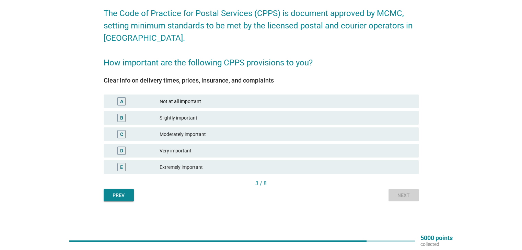
scroll to position [0, 0]
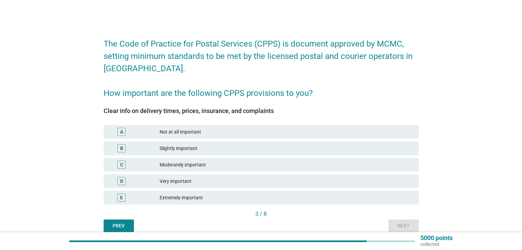
click at [299, 172] on div "C Moderately important" at bounding box center [261, 165] width 318 height 16
click at [310, 177] on div "Very important" at bounding box center [285, 181] width 253 height 8
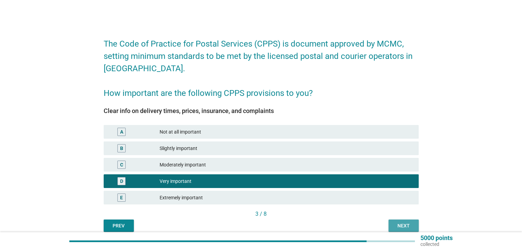
click at [406, 223] on div "Next" at bounding box center [403, 226] width 19 height 7
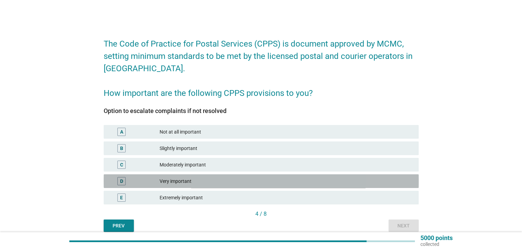
click at [331, 183] on div "Very important" at bounding box center [285, 181] width 253 height 8
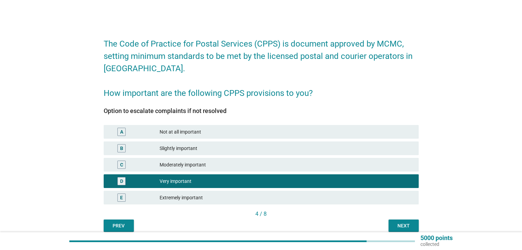
click at [393, 222] on button "Next" at bounding box center [403, 226] width 30 height 12
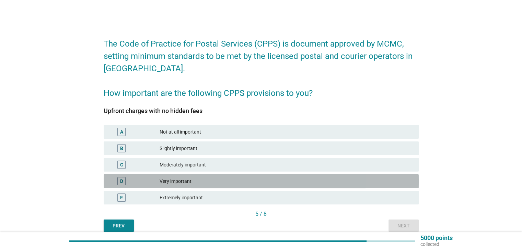
click at [273, 184] on div "Very important" at bounding box center [285, 181] width 253 height 8
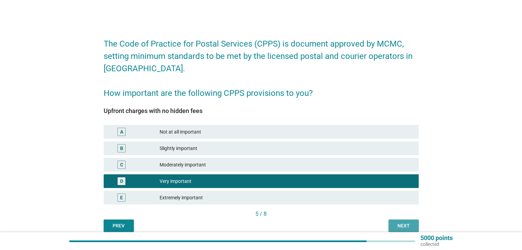
click at [390, 227] on button "Next" at bounding box center [403, 226] width 30 height 12
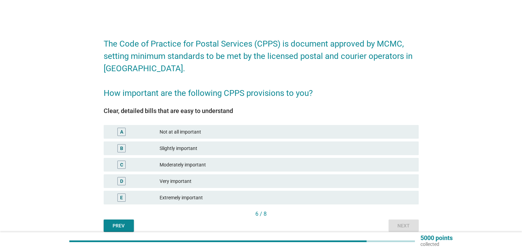
click at [282, 188] on div "D Very important" at bounding box center [261, 182] width 315 height 14
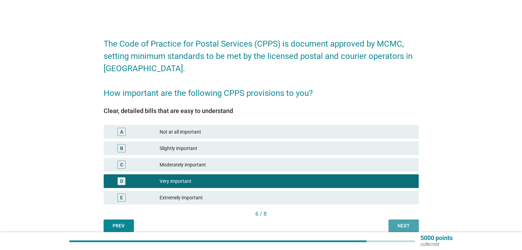
click at [394, 222] on button "Next" at bounding box center [403, 226] width 30 height 12
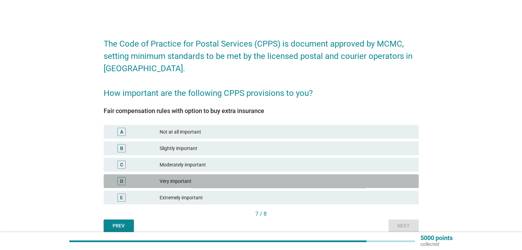
click at [303, 187] on div "D Very important" at bounding box center [261, 182] width 315 height 14
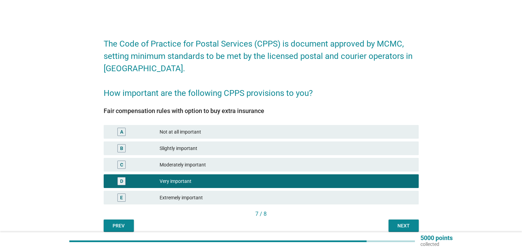
click at [395, 222] on button "Next" at bounding box center [403, 226] width 30 height 12
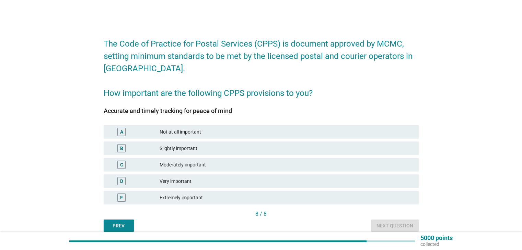
click at [274, 189] on div "D Very important" at bounding box center [261, 181] width 318 height 16
click at [289, 190] on div "E Extremely important" at bounding box center [261, 198] width 318 height 16
click at [290, 184] on div "Very important" at bounding box center [285, 181] width 253 height 8
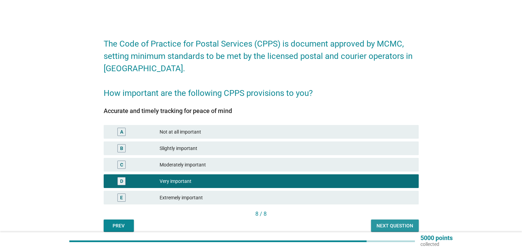
click at [391, 224] on div "Next question" at bounding box center [394, 226] width 37 height 7
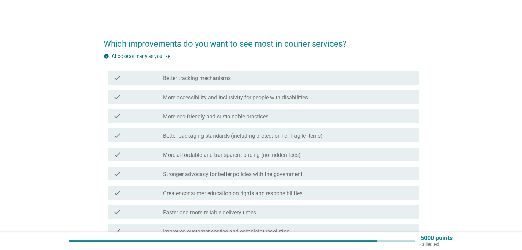
click at [266, 116] on label "More eco-friendly and sustainable practices" at bounding box center [215, 117] width 105 height 7
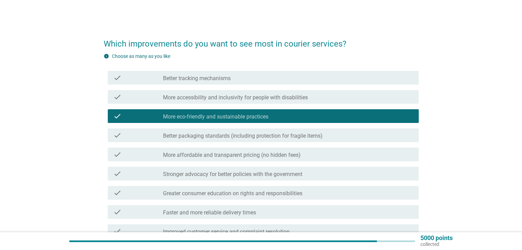
click at [272, 153] on label "More affordable and transparent pricing (no hidden fees)" at bounding box center [232, 155] width 138 height 7
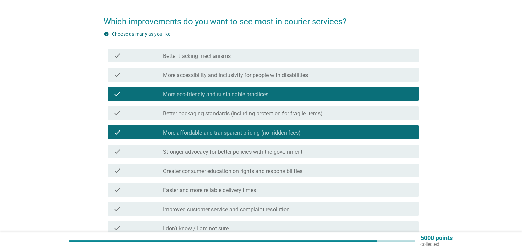
scroll to position [34, 0]
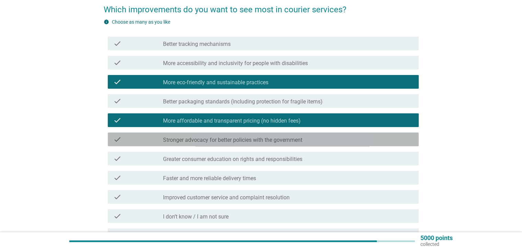
click at [275, 138] on label "Stronger advocacy for better policies with the government" at bounding box center [232, 140] width 139 height 7
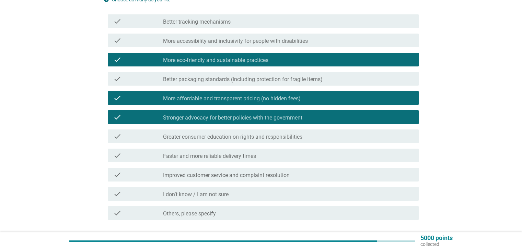
scroll to position [69, 0]
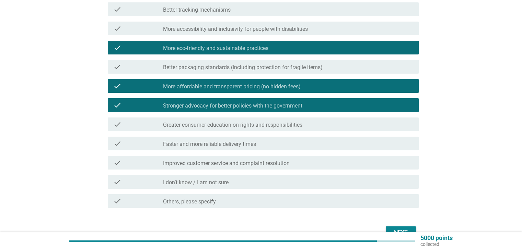
click at [271, 142] on div "check_box_outline_blank Faster and more reliable delivery times" at bounding box center [288, 144] width 250 height 8
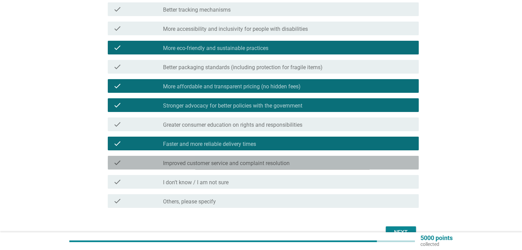
click at [283, 161] on label "Improved customer service and complaint resolution" at bounding box center [226, 163] width 127 height 7
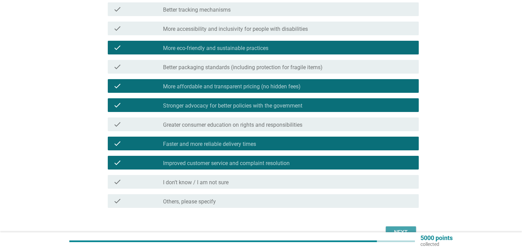
click at [395, 231] on div "Next" at bounding box center [400, 233] width 19 height 8
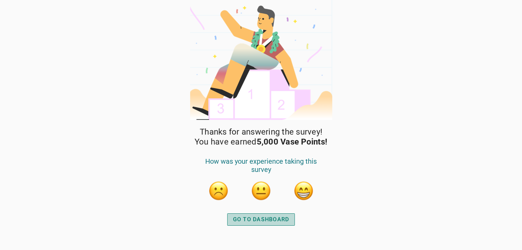
click at [281, 216] on div "GO TO DASHBOARD" at bounding box center [261, 220] width 56 height 8
